Goal: Share content: Share content

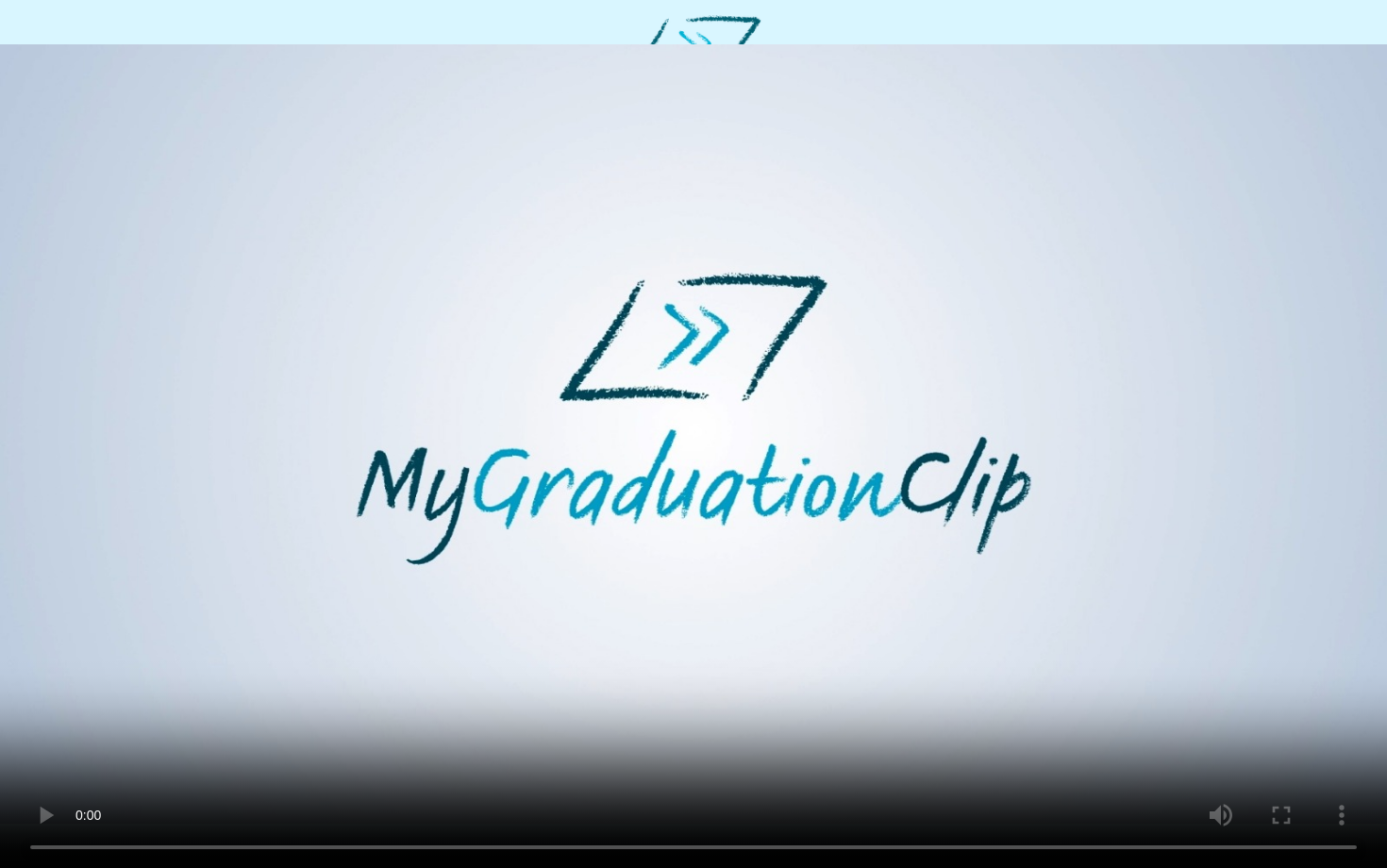
click at [775, 533] on video at bounding box center [693, 434] width 1387 height 868
click at [718, 531] on video at bounding box center [693, 434] width 1387 height 868
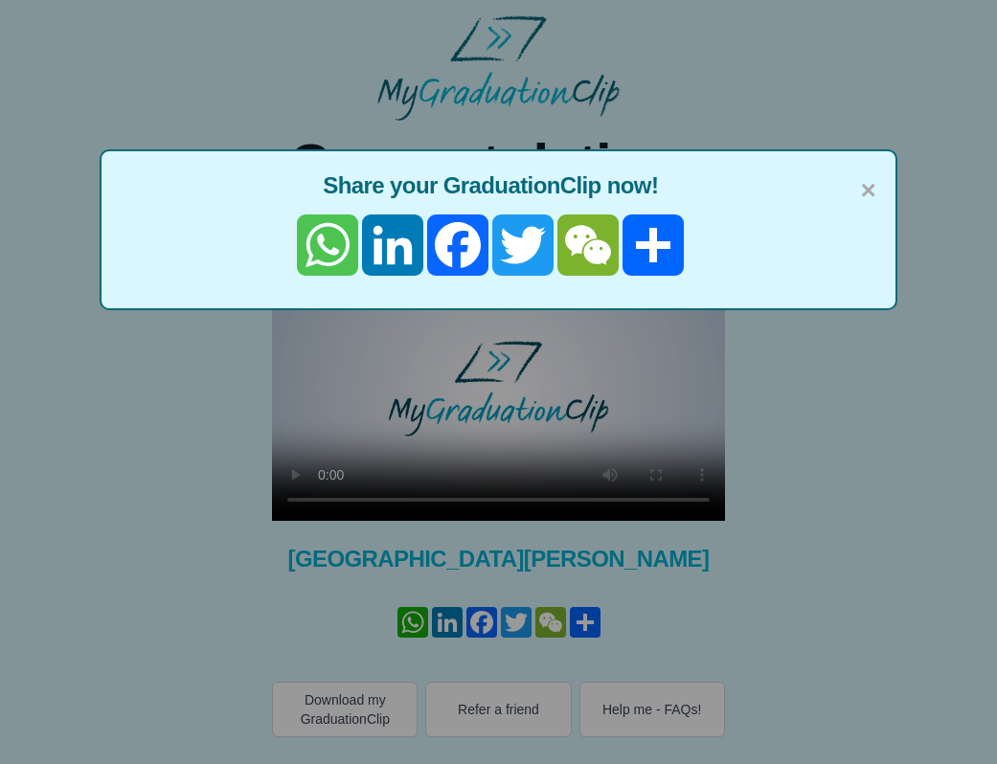
click at [312, 246] on link "WhatsApp" at bounding box center [327, 244] width 65 height 61
click at [655, 218] on link "Share" at bounding box center [652, 244] width 65 height 61
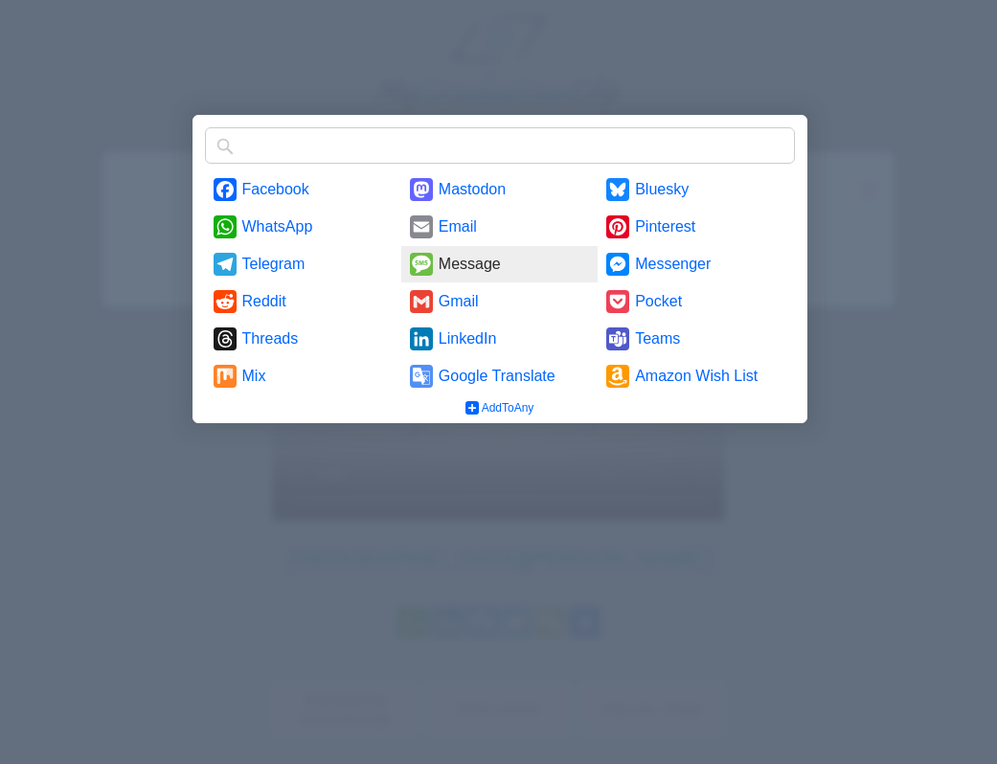
click at [494, 268] on link "Message" at bounding box center [499, 264] width 196 height 36
click at [428, 255] on link "Message" at bounding box center [499, 264] width 196 height 36
